Goal: Task Accomplishment & Management: Manage account settings

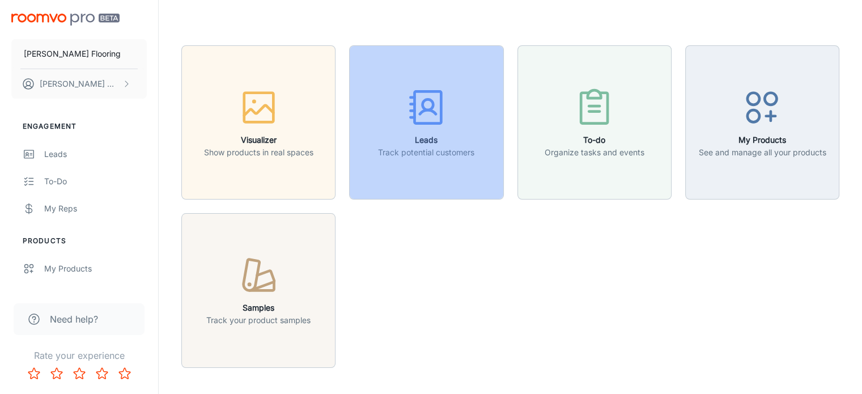
click at [419, 108] on icon "button" at bounding box center [426, 107] width 42 height 42
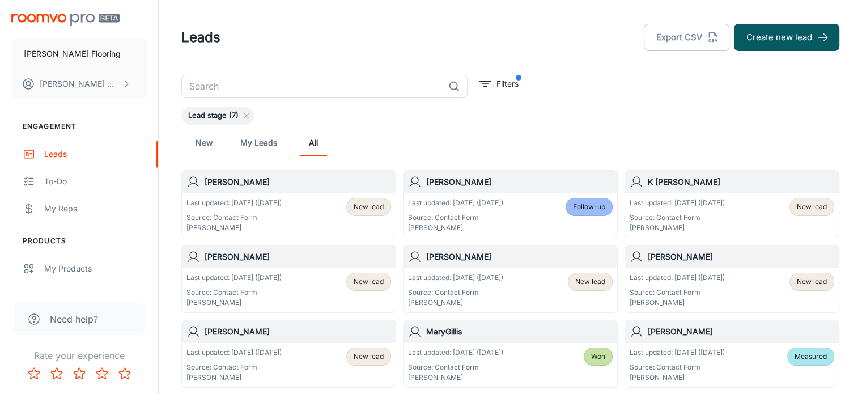
click at [202, 144] on link "New" at bounding box center [203, 142] width 27 height 27
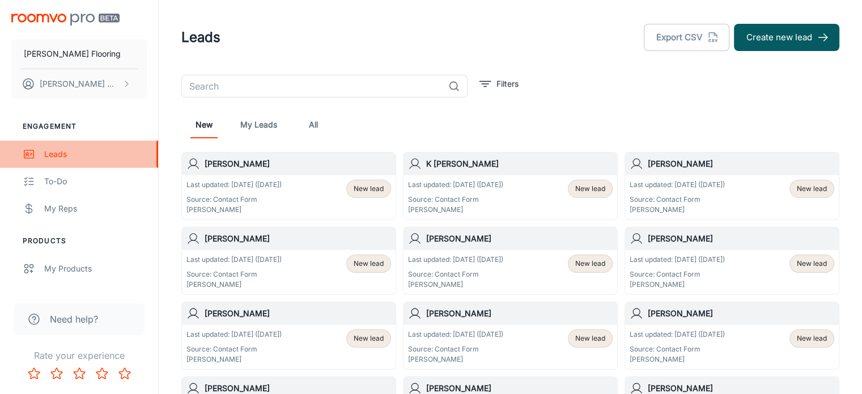
click at [50, 154] on div "Leads" at bounding box center [95, 154] width 103 height 12
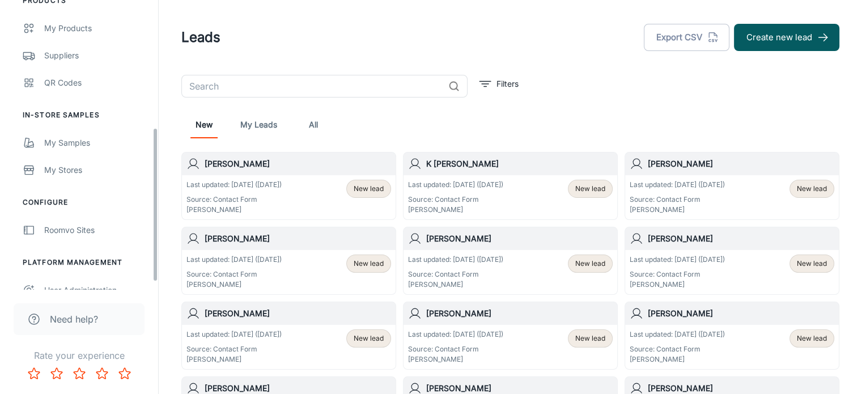
scroll to position [254, 0]
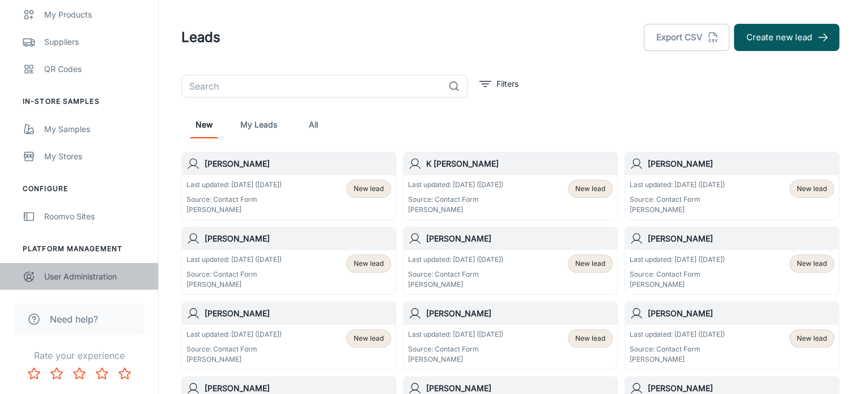
click at [86, 278] on div "User Administration" at bounding box center [95, 276] width 103 height 12
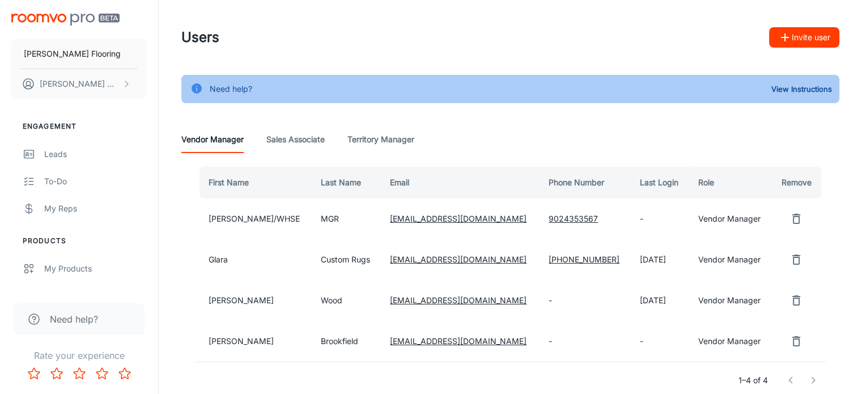
click at [812, 38] on button "Invite user" at bounding box center [804, 37] width 70 height 20
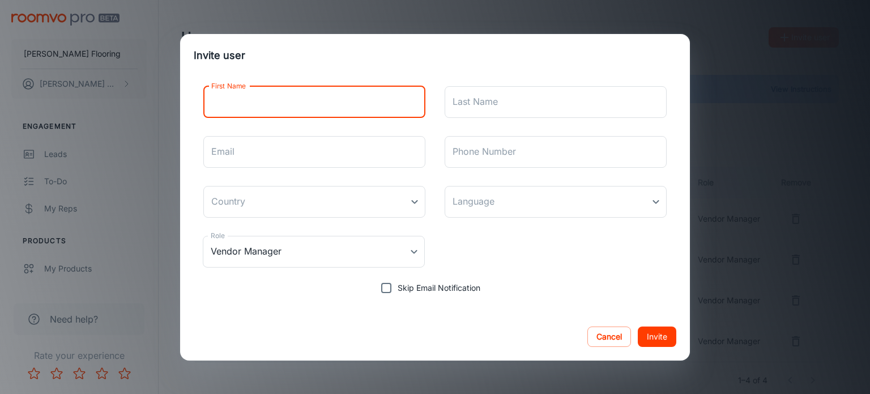
click at [245, 99] on input "First Name" at bounding box center [314, 102] width 222 height 32
type input "Zennia"
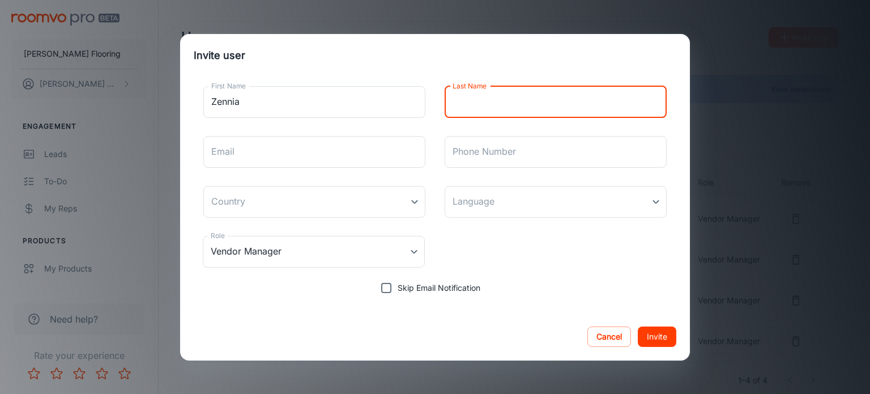
click at [494, 95] on input "Last Name" at bounding box center [556, 102] width 222 height 32
type input "Zood"
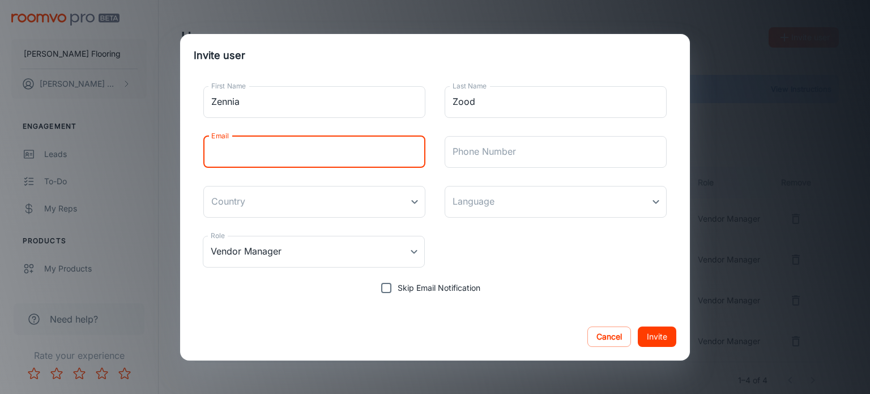
click at [281, 157] on input "Email" at bounding box center [314, 152] width 222 height 32
type input "z"
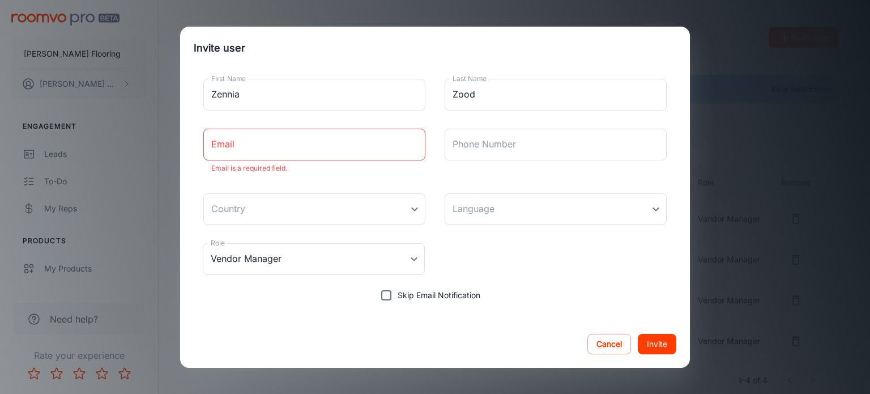
click at [855, 133] on div "Invite user First Name [PERSON_NAME] First Name Last Name Zood Last Name Email …" at bounding box center [435, 197] width 870 height 394
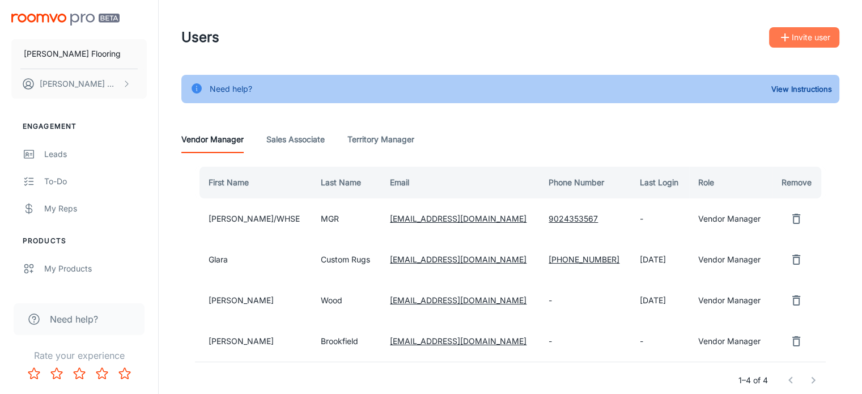
click at [800, 42] on button "Invite user" at bounding box center [804, 37] width 70 height 20
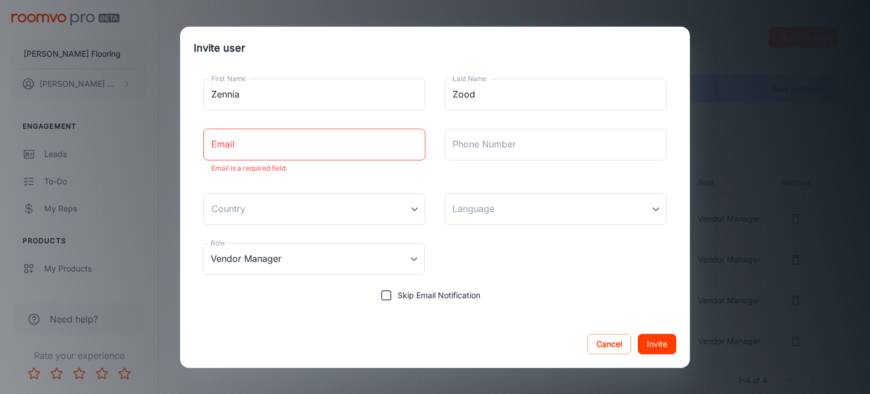
click at [248, 143] on input "Email" at bounding box center [314, 145] width 222 height 32
type input "[EMAIL_ADDRESS][DOMAIN_NAME]"
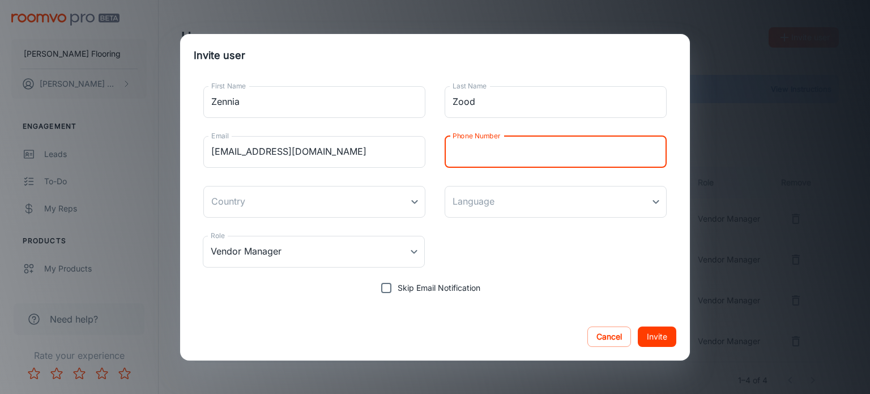
click at [517, 147] on input "Phone Number" at bounding box center [556, 152] width 222 height 32
type input "9024353567"
type input "[GEOGRAPHIC_DATA]"
type input "9024353567"
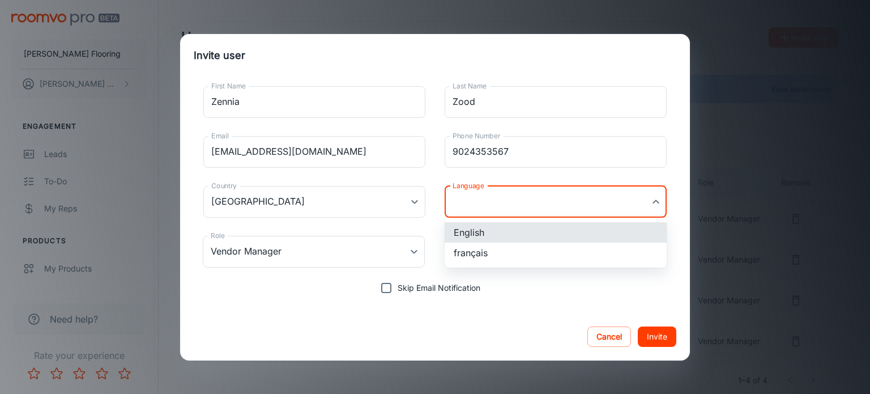
click at [505, 197] on body "[PERSON_NAME] Flooring [PERSON_NAME] Engagement Leads To-do My Reps Products My…" at bounding box center [435, 197] width 870 height 394
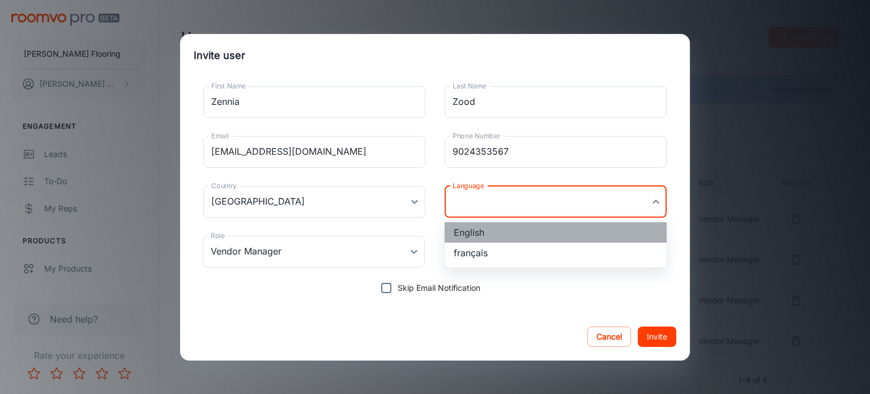
click at [474, 234] on li "English" at bounding box center [556, 232] width 222 height 20
type input "en-ca"
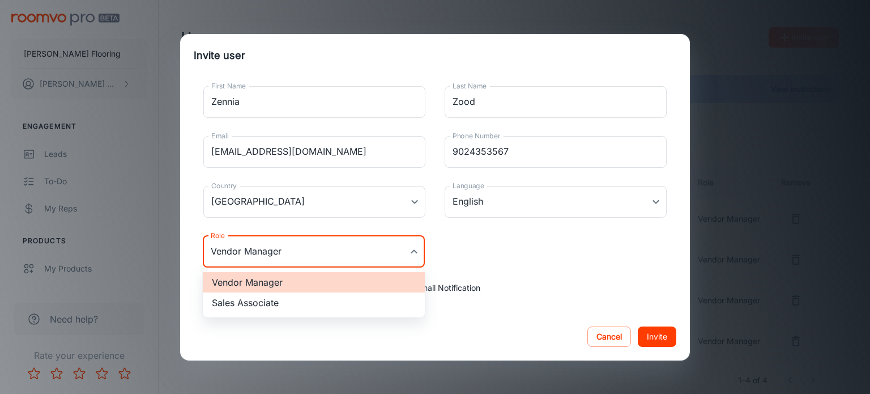
click at [411, 250] on body "[PERSON_NAME] Flooring [PERSON_NAME] Engagement Leads To-do My Reps Products My…" at bounding box center [435, 197] width 870 height 394
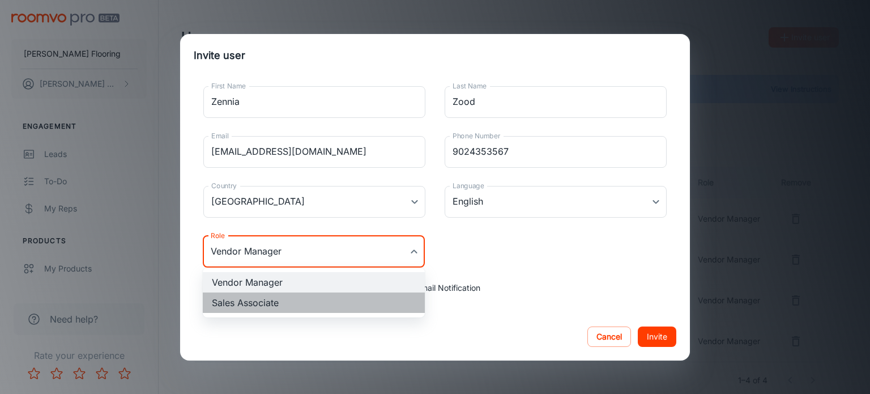
click at [301, 301] on li "Sales Associate" at bounding box center [314, 302] width 222 height 20
type input "Sales Associate"
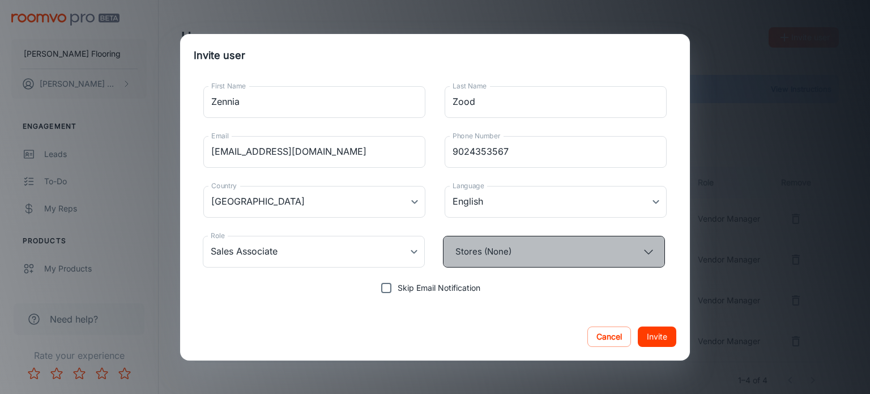
click at [503, 253] on button "Stores (None)" at bounding box center [554, 252] width 222 height 32
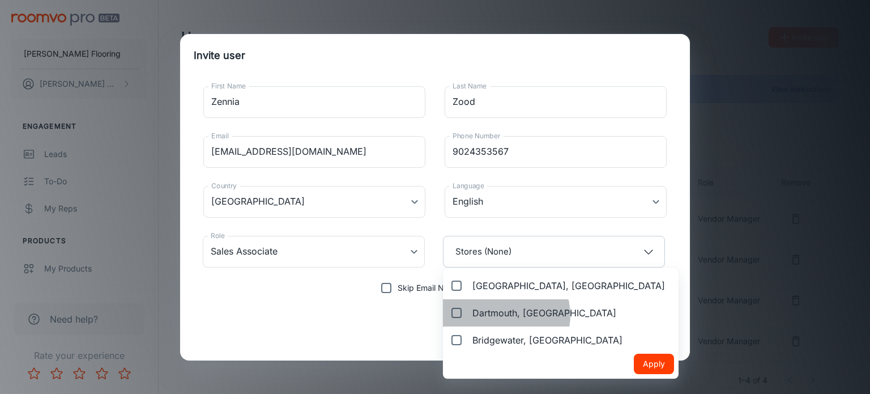
click at [505, 315] on span "Dartmouth, [GEOGRAPHIC_DATA]" at bounding box center [544, 313] width 144 height 14
click at [463, 315] on input "Dartmouth, [GEOGRAPHIC_DATA]" at bounding box center [454, 312] width 18 height 23
checkbox input "true"
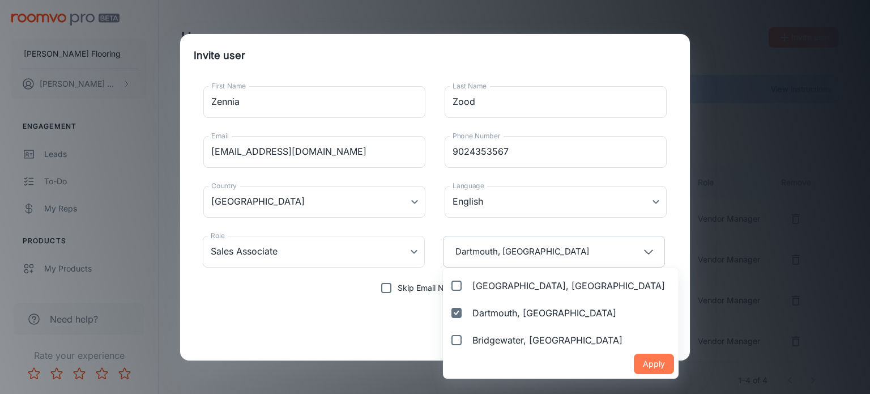
click at [634, 371] on button "Apply" at bounding box center [654, 363] width 40 height 20
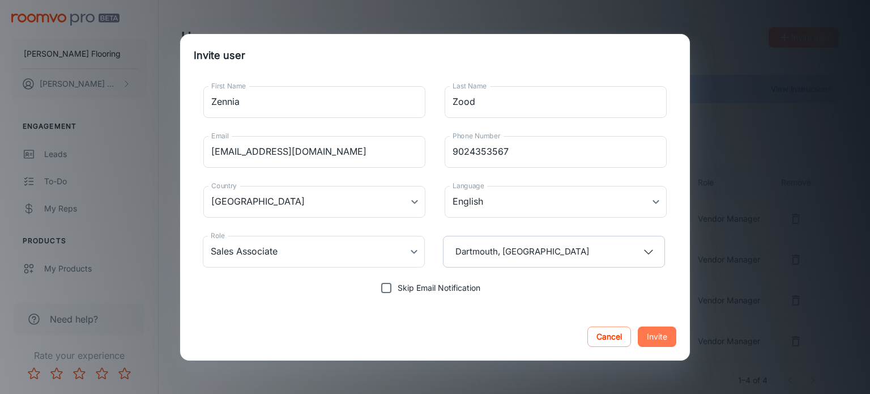
click at [664, 338] on button "Invite" at bounding box center [657, 336] width 39 height 20
type input "Vendor Manager"
